Goal: Transaction & Acquisition: Purchase product/service

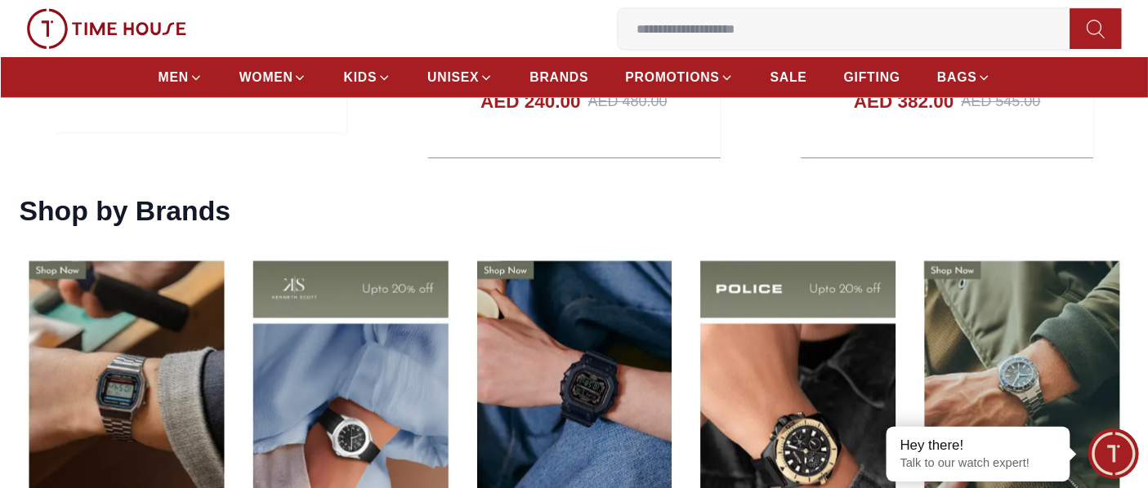
scroll to position [2178, 0]
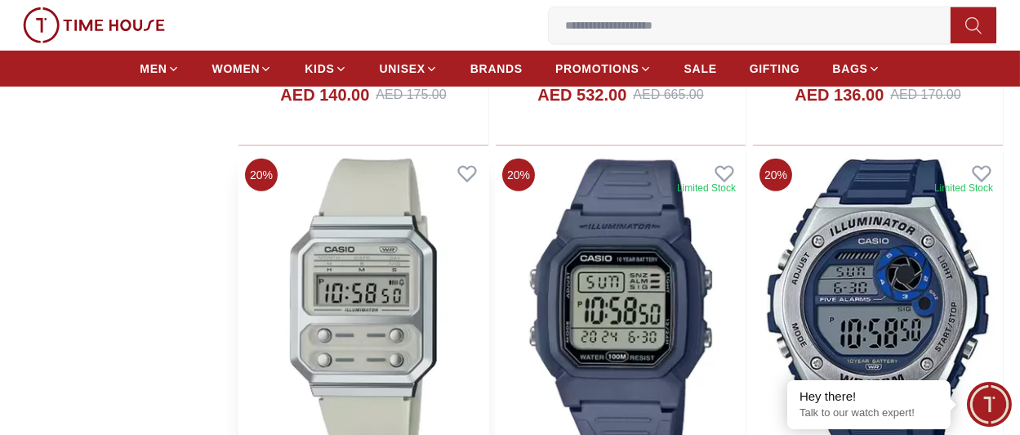
scroll to position [2359, 0]
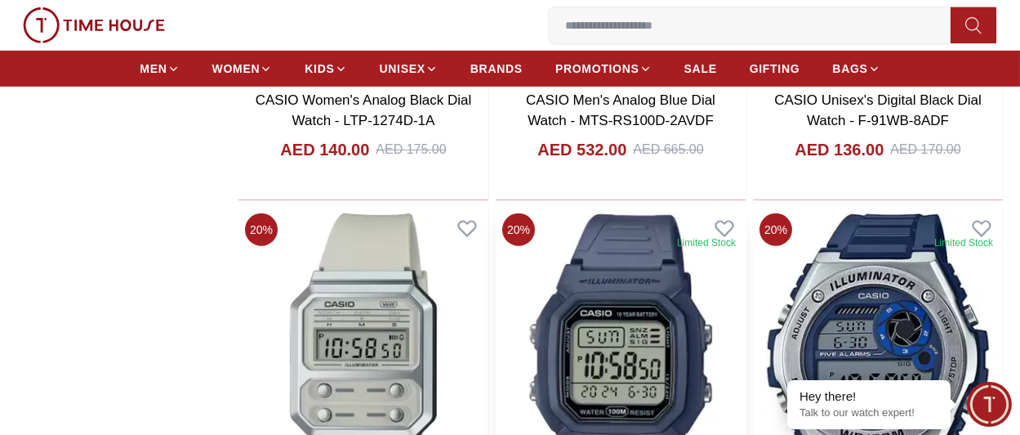
scroll to position [1906, 0]
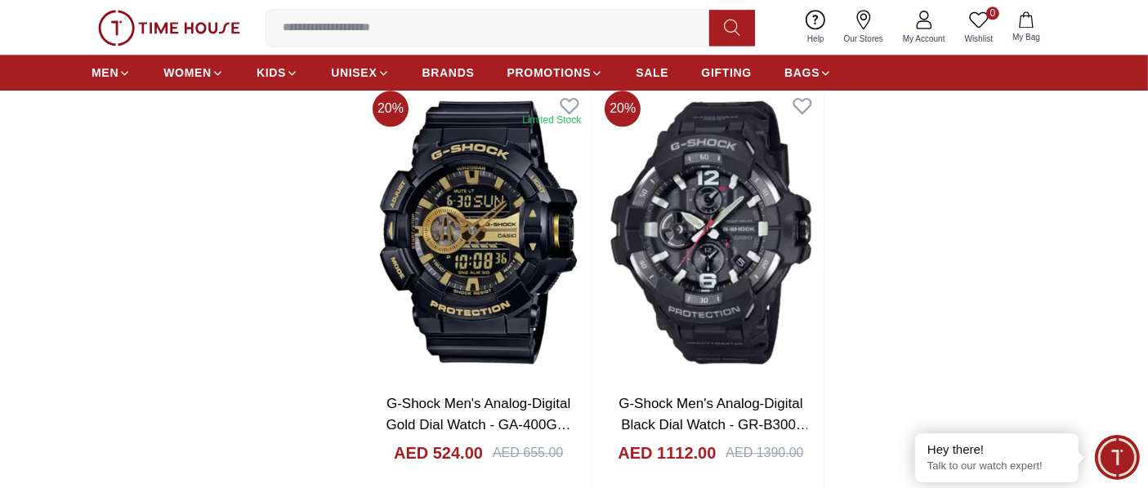
scroll to position [3596, 0]
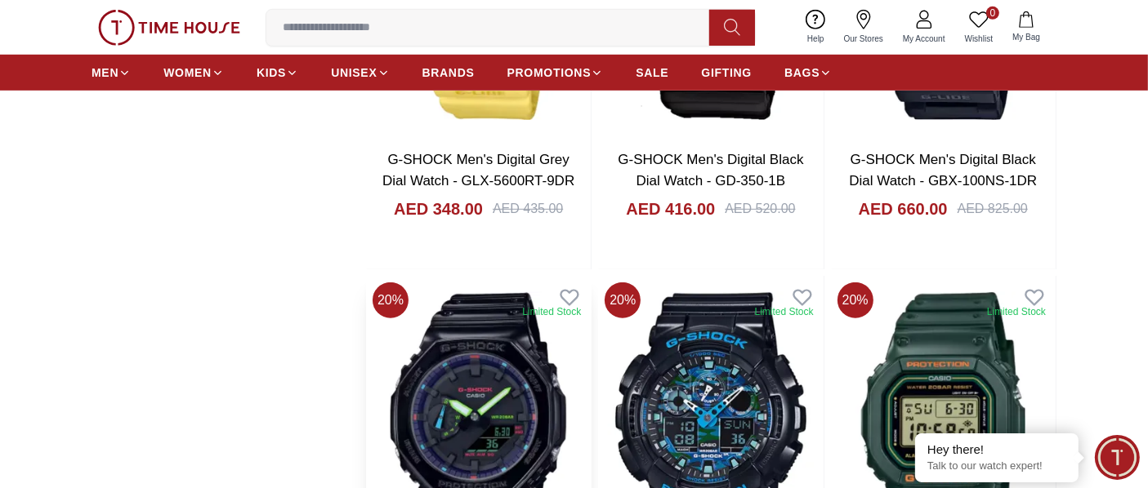
scroll to position [6047, 0]
